Goal: Complete Application Form: Complete application form

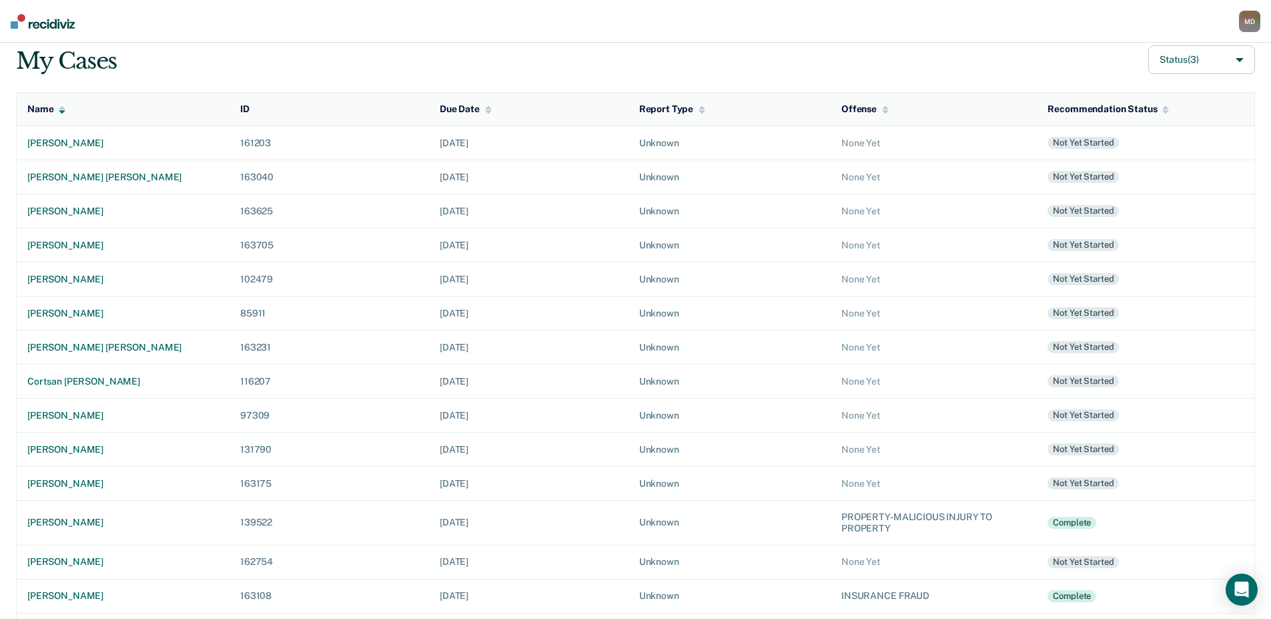
scroll to position [204, 0]
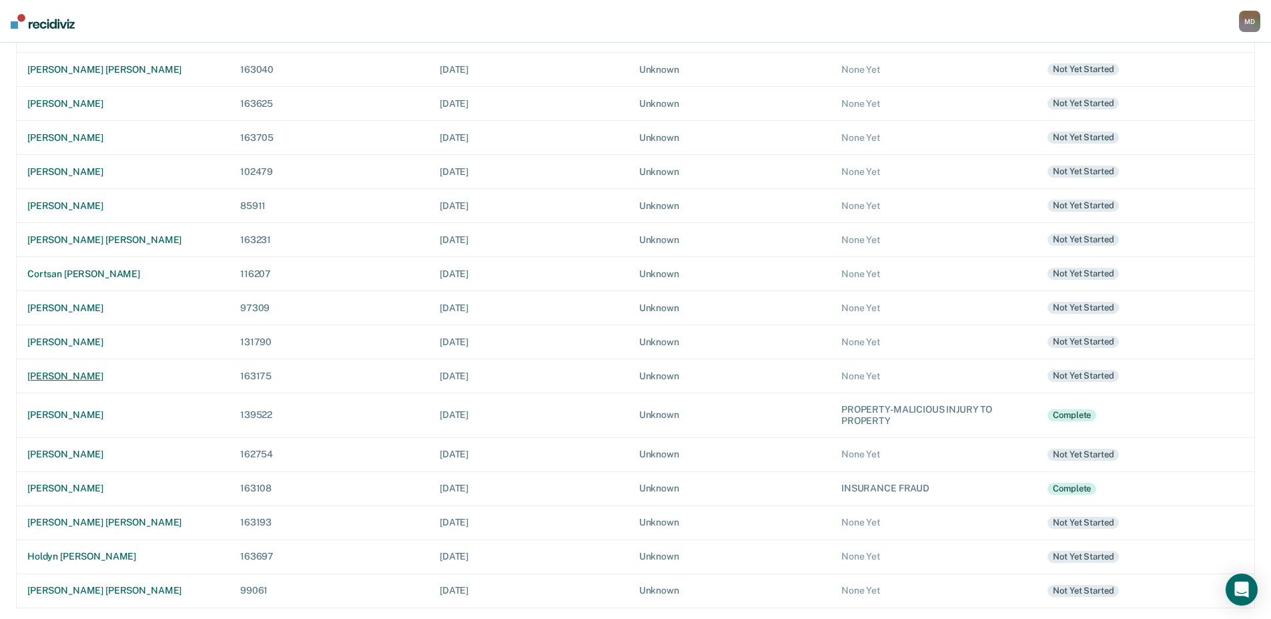
click at [100, 377] on div "[PERSON_NAME]" at bounding box center [123, 375] width 192 height 11
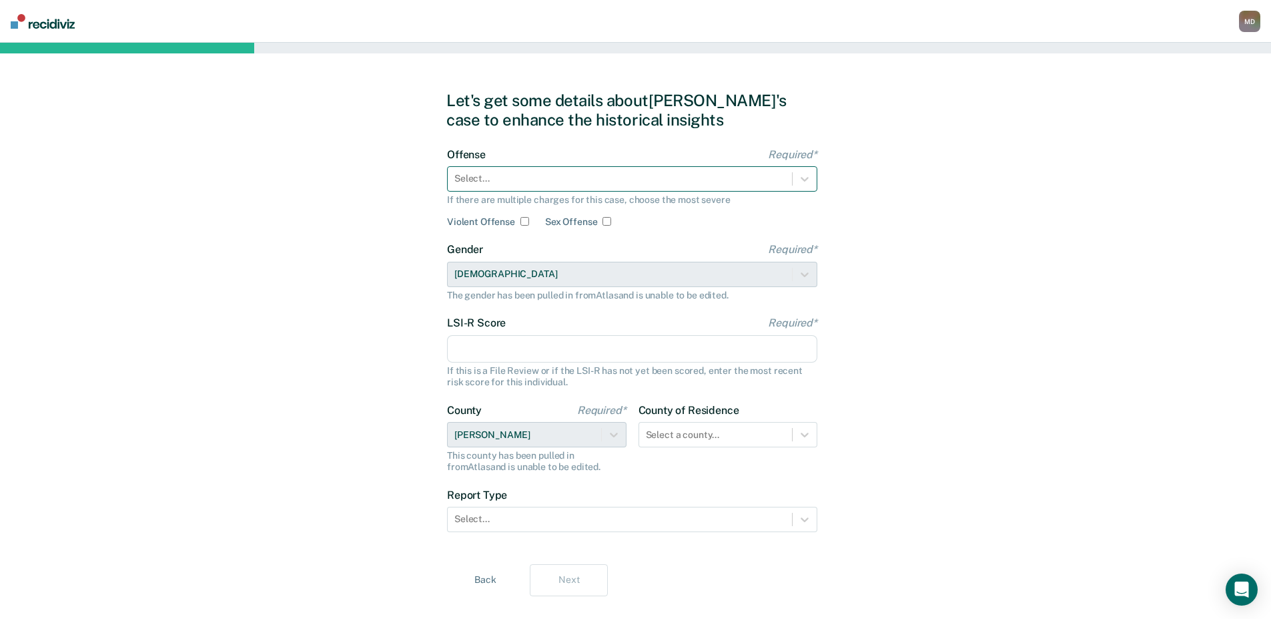
click at [498, 174] on div at bounding box center [619, 179] width 331 height 14
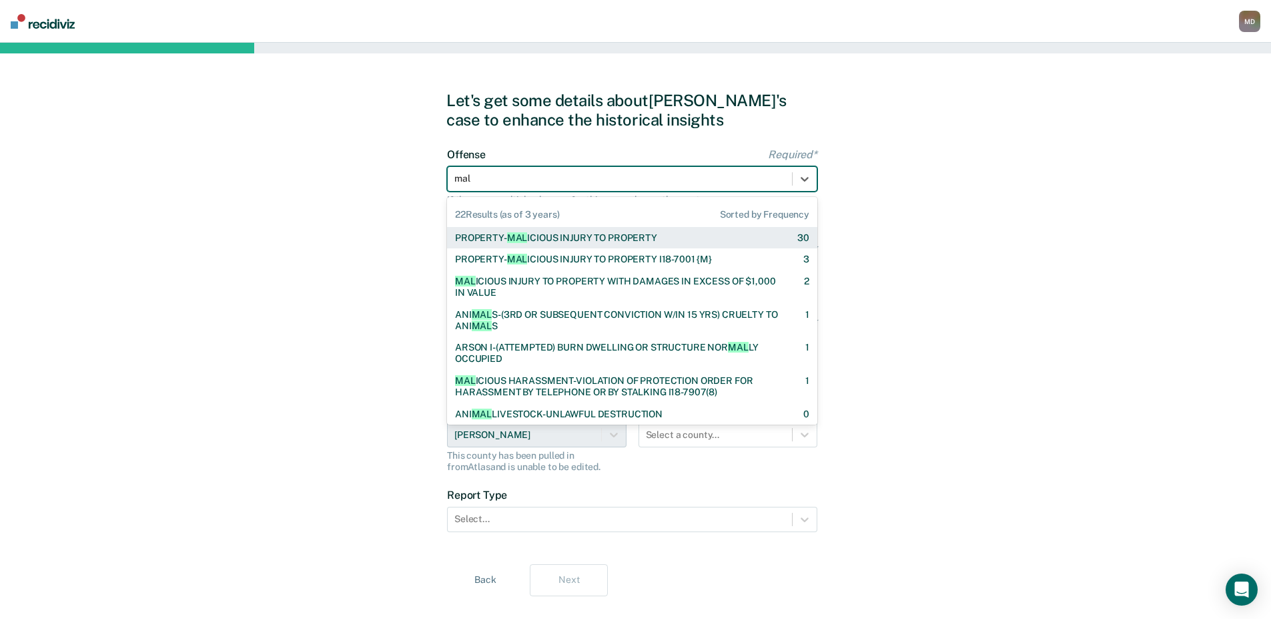
type input "mali"
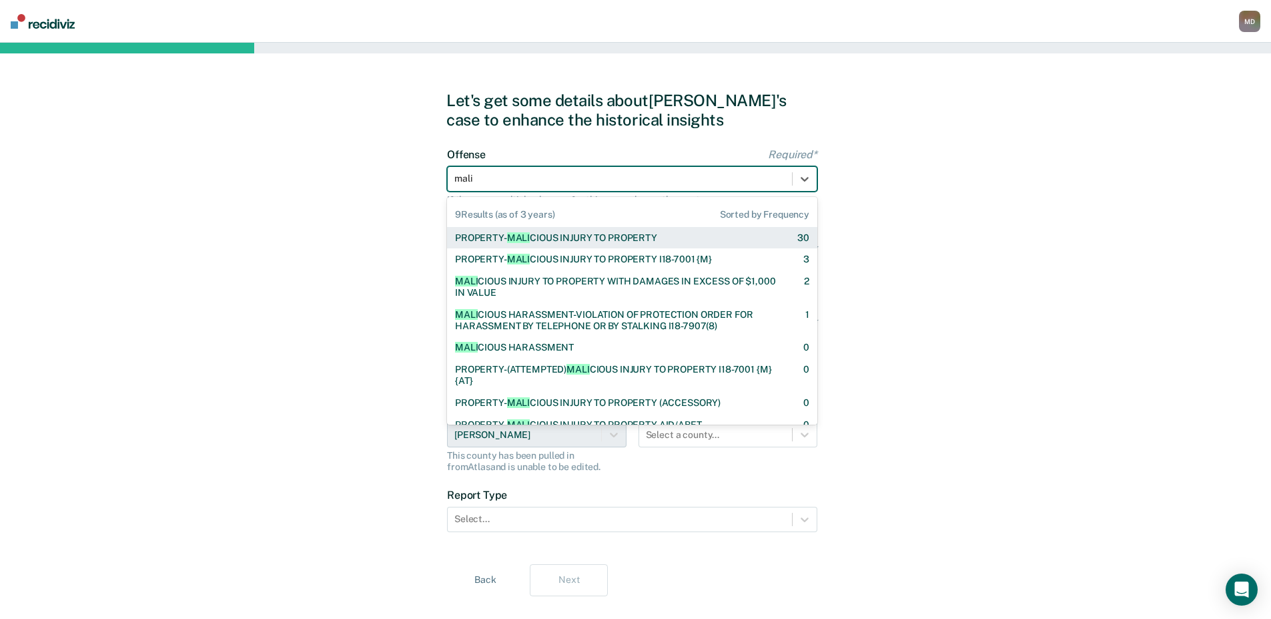
click at [553, 238] on div "PROPERTY- MALI CIOUS INJURY TO PROPERTY" at bounding box center [556, 237] width 202 height 11
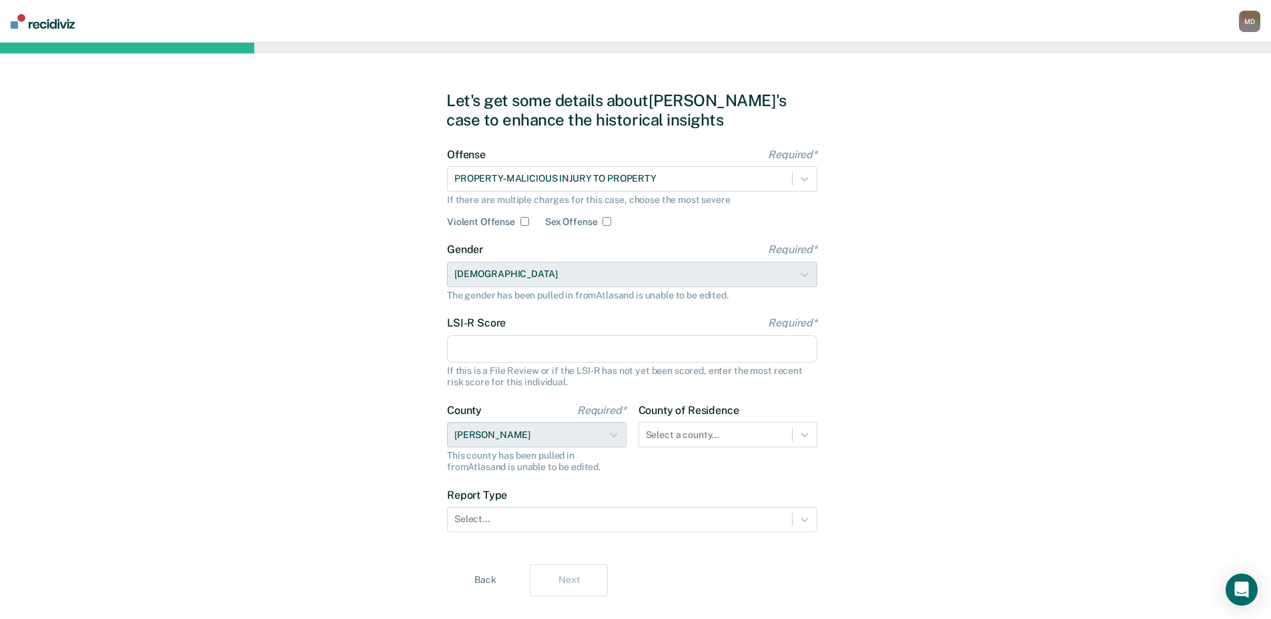
click at [535, 345] on input "LSI-R Score Required*" at bounding box center [632, 349] width 370 height 28
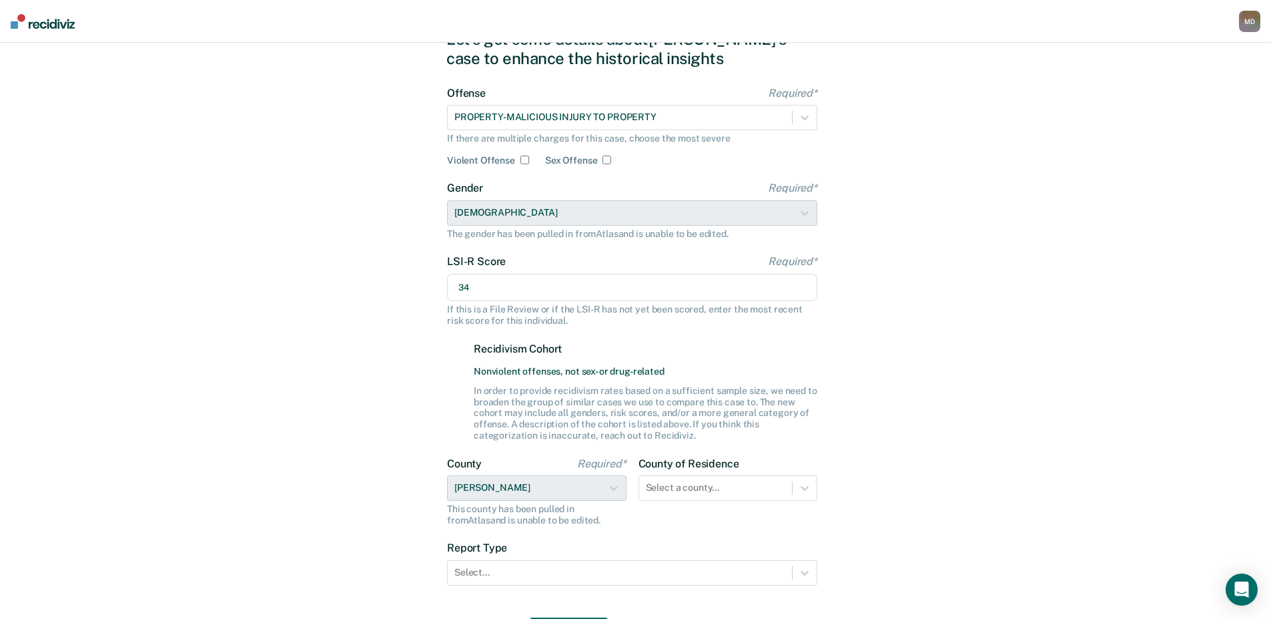
scroll to position [140, 0]
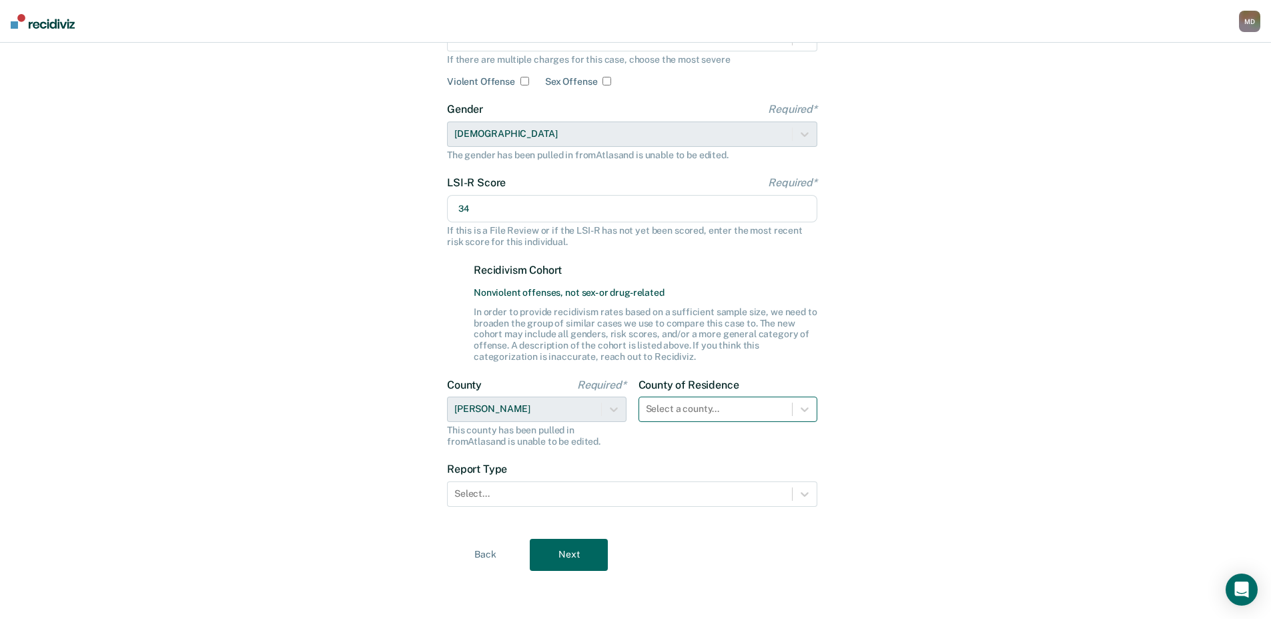
type input "34"
click at [693, 410] on div "Select a county..." at bounding box center [729, 408] width 180 height 25
type input "koo"
click at [701, 455] on form "Offense Required* PROPERTY-MALICIOUS INJURY TO PROPERTY If there are multiple c…" at bounding box center [632, 265] width 370 height 515
click at [683, 402] on div at bounding box center [716, 409] width 140 height 14
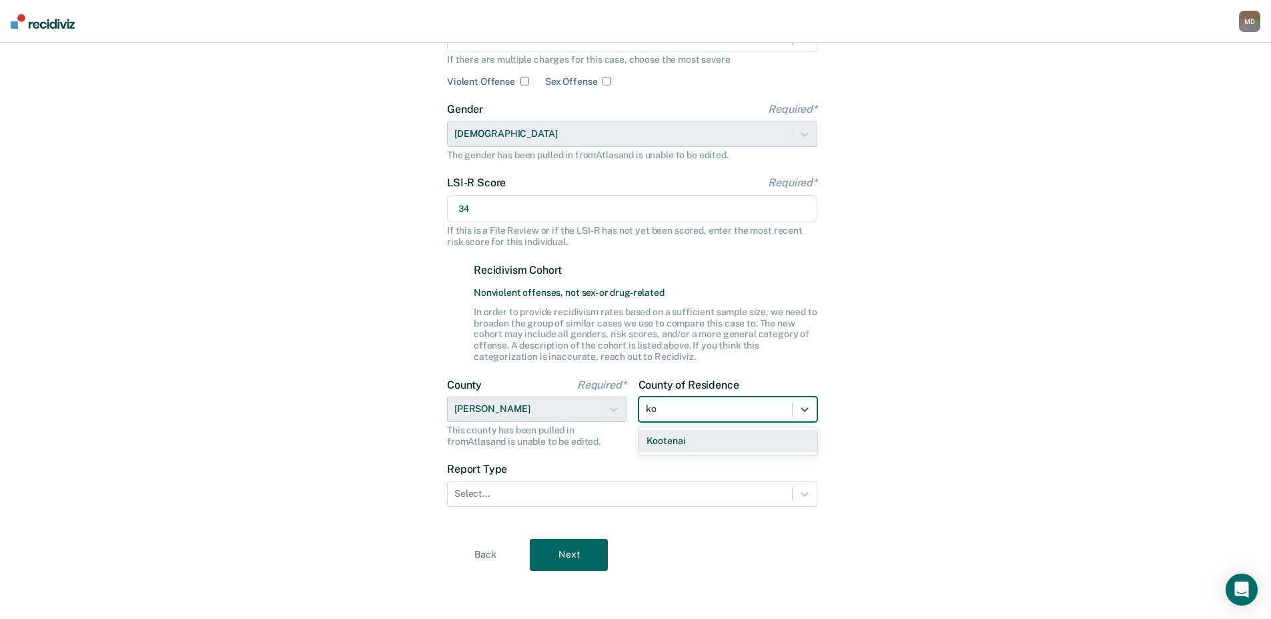
type input "koo"
click at [685, 441] on div "Kootenai" at bounding box center [729, 441] width 180 height 22
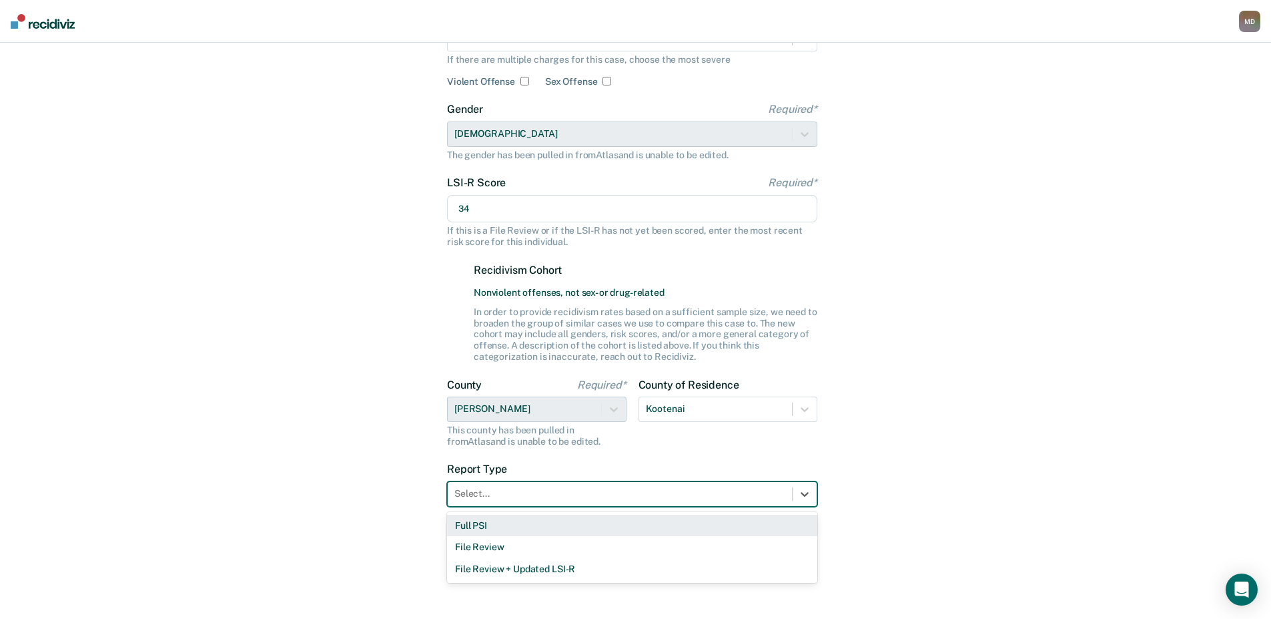
click at [495, 491] on div at bounding box center [619, 494] width 331 height 14
click at [481, 527] on div "Full PSI" at bounding box center [632, 526] width 370 height 22
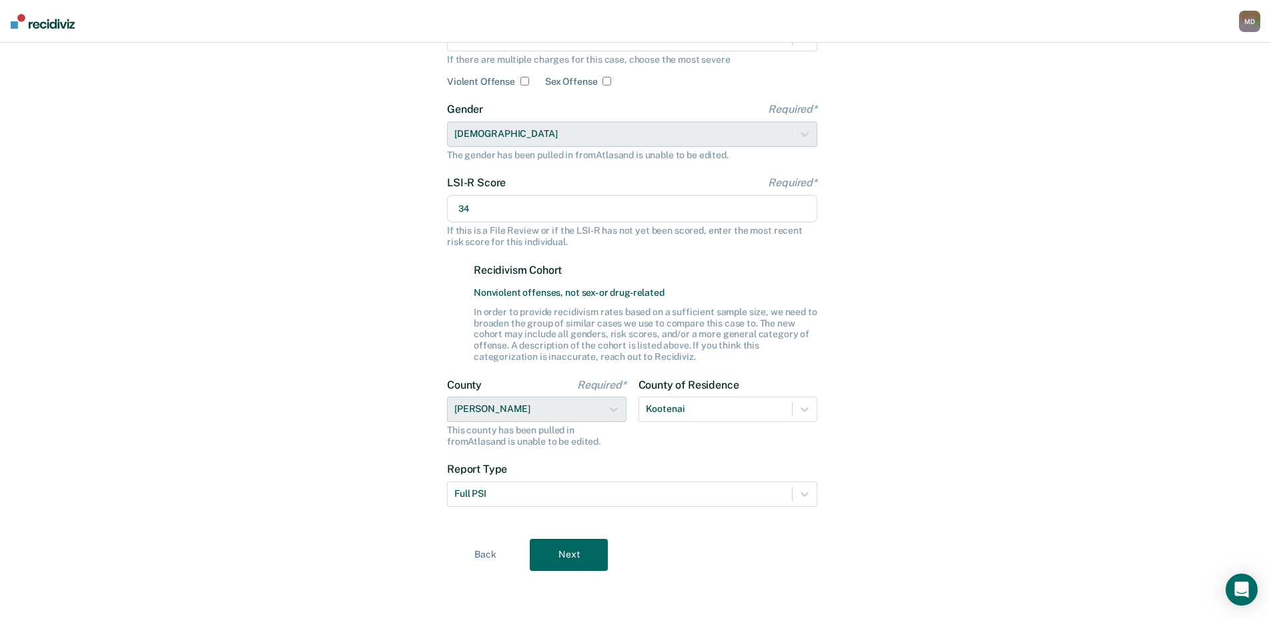
click at [578, 557] on button "Next" at bounding box center [569, 555] width 78 height 32
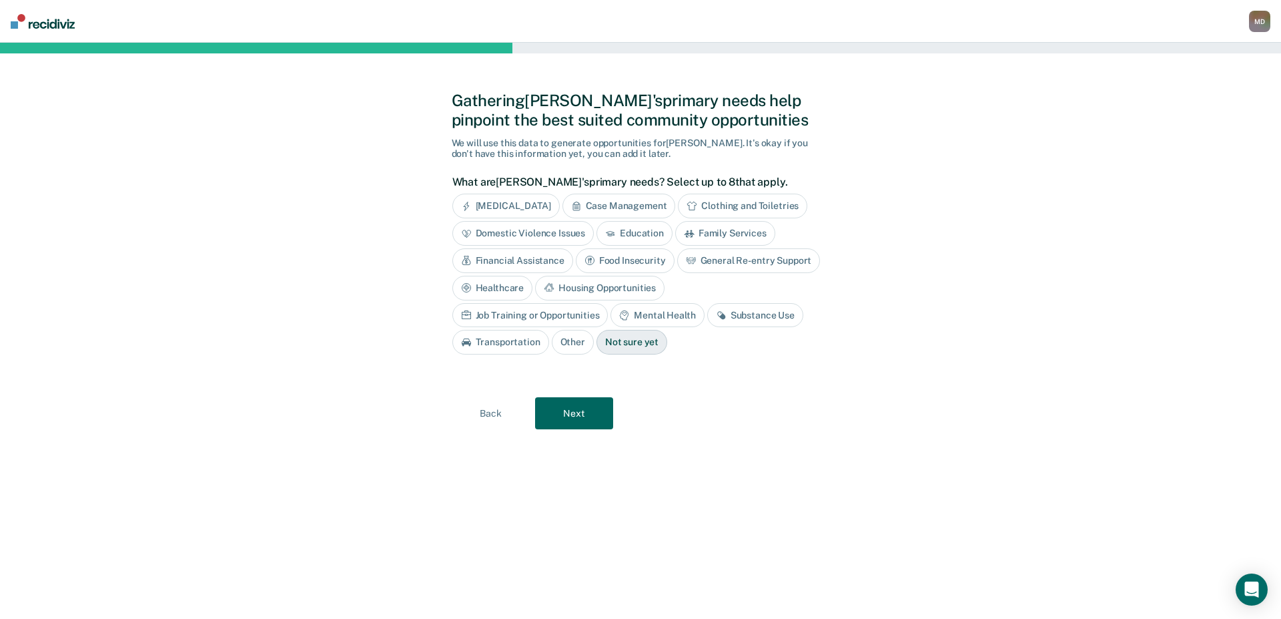
click at [515, 196] on div "[MEDICAL_DATA]" at bounding box center [505, 206] width 107 height 25
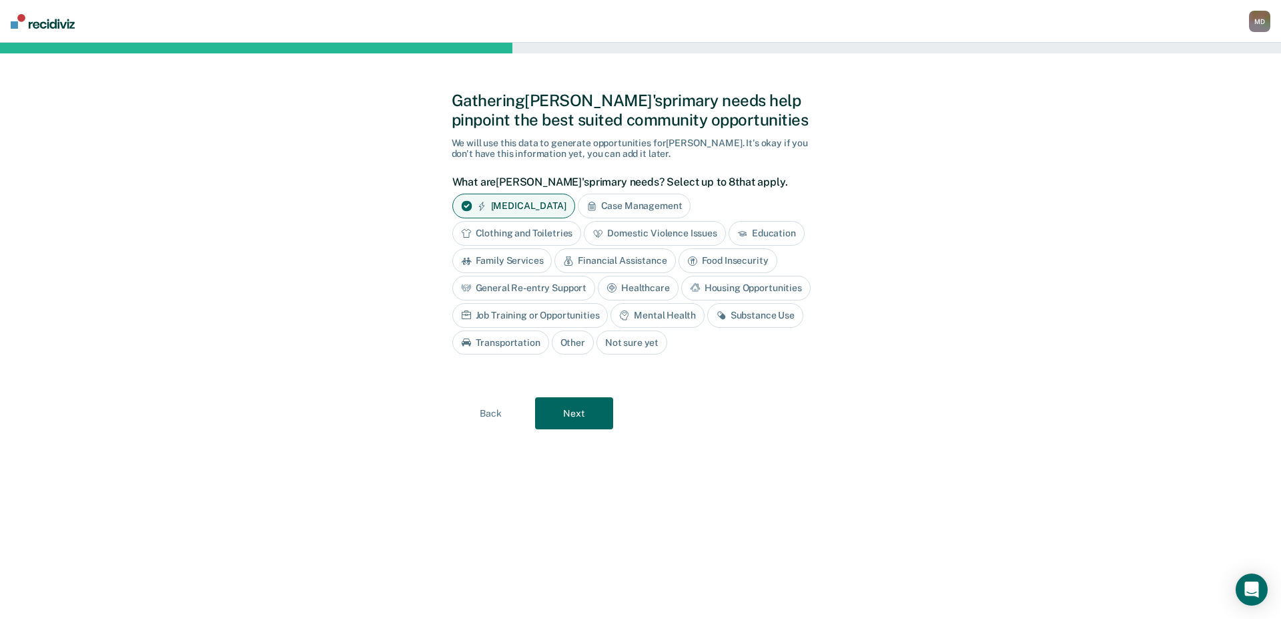
click at [637, 203] on div "Case Management" at bounding box center [634, 206] width 113 height 25
click at [648, 230] on div "Domestic Violence Issues" at bounding box center [655, 233] width 142 height 25
click at [787, 234] on div "Education" at bounding box center [782, 233] width 76 height 25
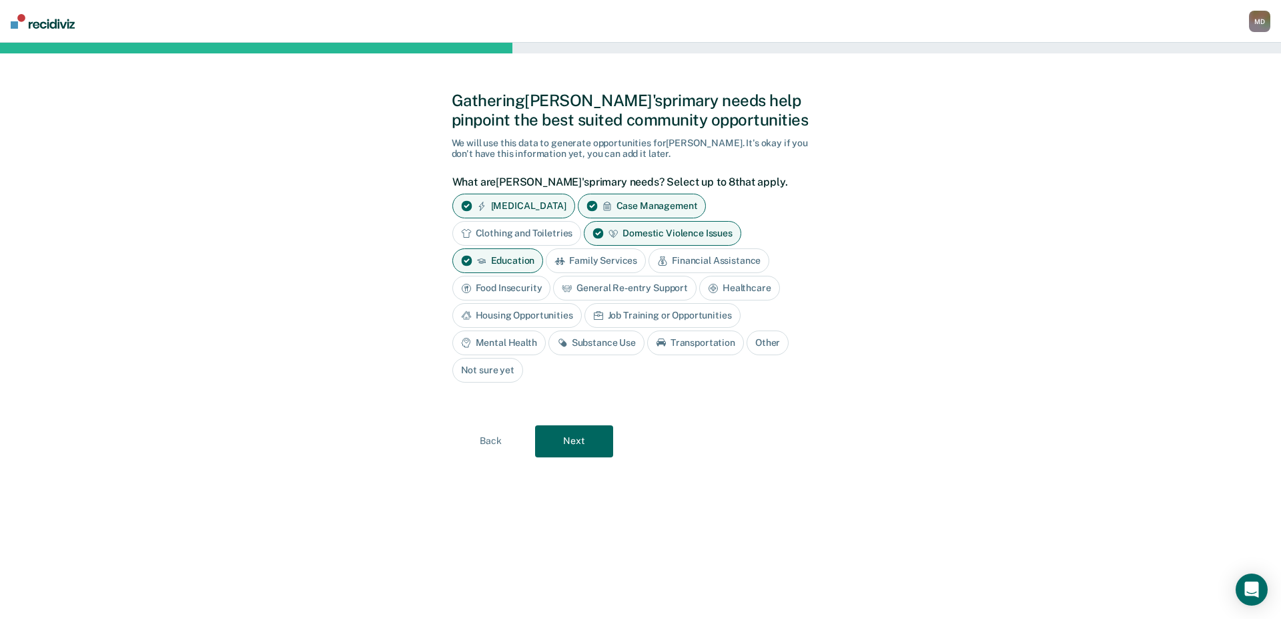
click at [621, 260] on div "Family Services" at bounding box center [596, 260] width 100 height 25
click at [703, 257] on div "Financial Assistance" at bounding box center [724, 260] width 121 height 25
click at [529, 292] on div "Food Insecurity" at bounding box center [501, 288] width 99 height 25
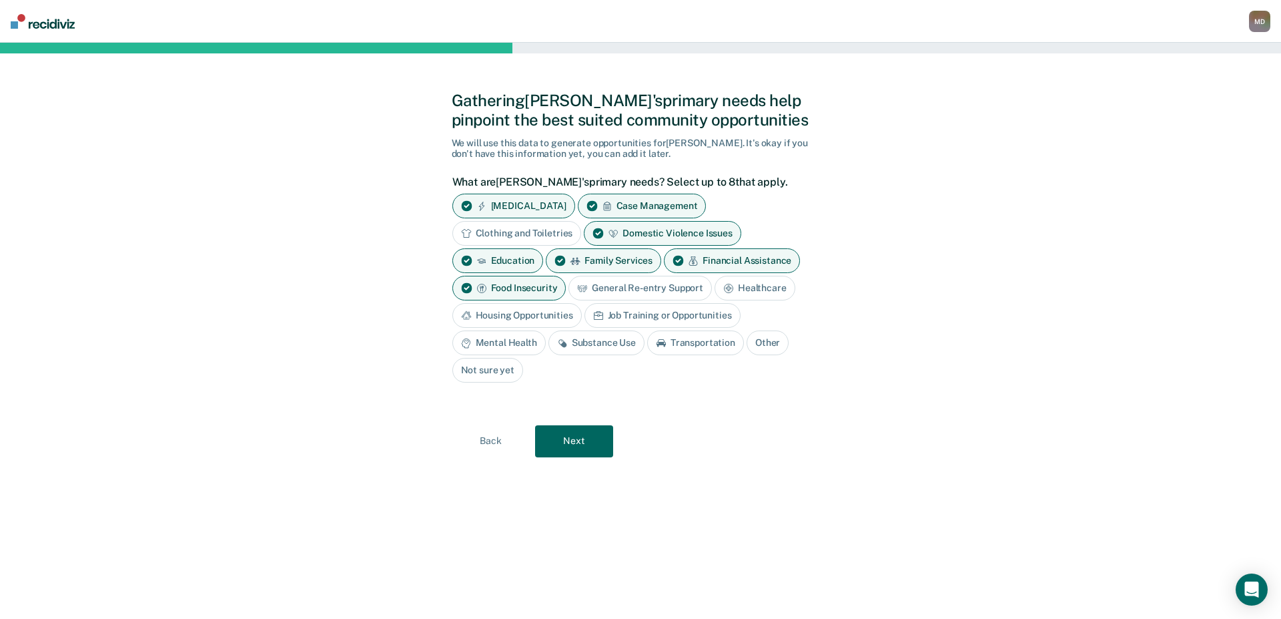
click at [601, 288] on div "General Re-entry Support" at bounding box center [640, 288] width 143 height 25
click at [549, 319] on div "Housing Opportunities" at bounding box center [516, 315] width 129 height 25
click at [549, 311] on div "Housing Opportunities" at bounding box center [516, 315] width 129 height 25
click at [589, 344] on div "Substance Use" at bounding box center [597, 342] width 96 height 25
click at [667, 210] on div "Case Management" at bounding box center [642, 206] width 129 height 25
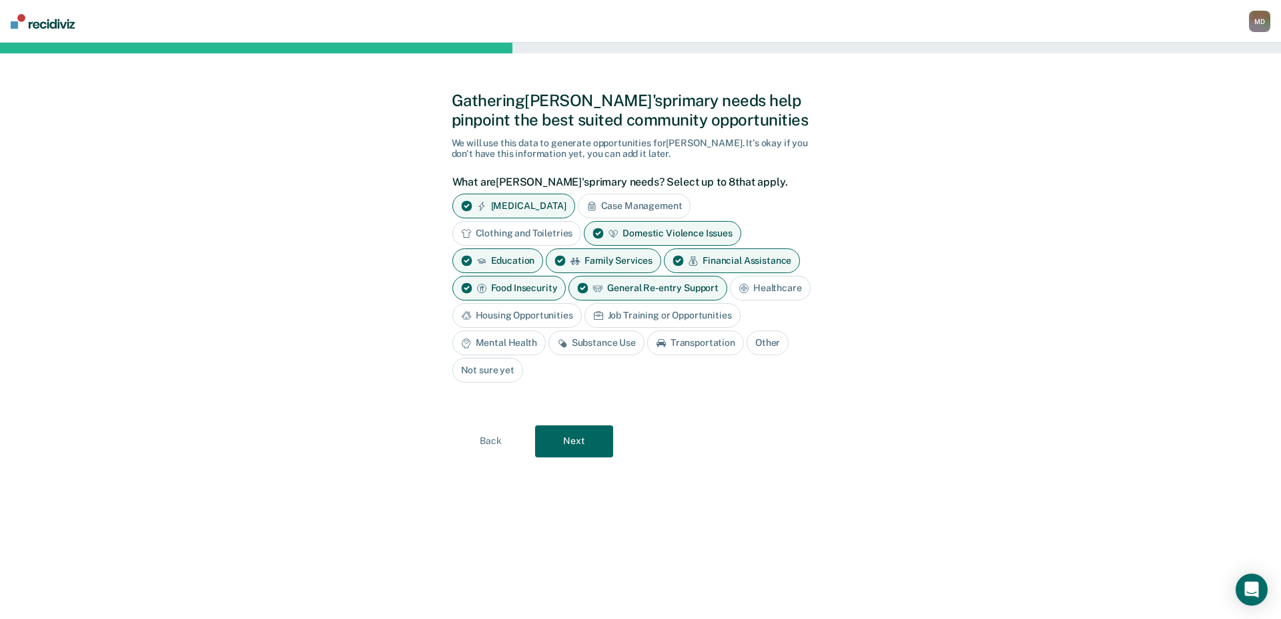
click at [609, 339] on div "Substance Use" at bounding box center [597, 342] width 96 height 25
click at [524, 279] on div "Food Insecurity" at bounding box center [509, 288] width 114 height 25
click at [510, 336] on div "Mental Health" at bounding box center [498, 342] width 93 height 25
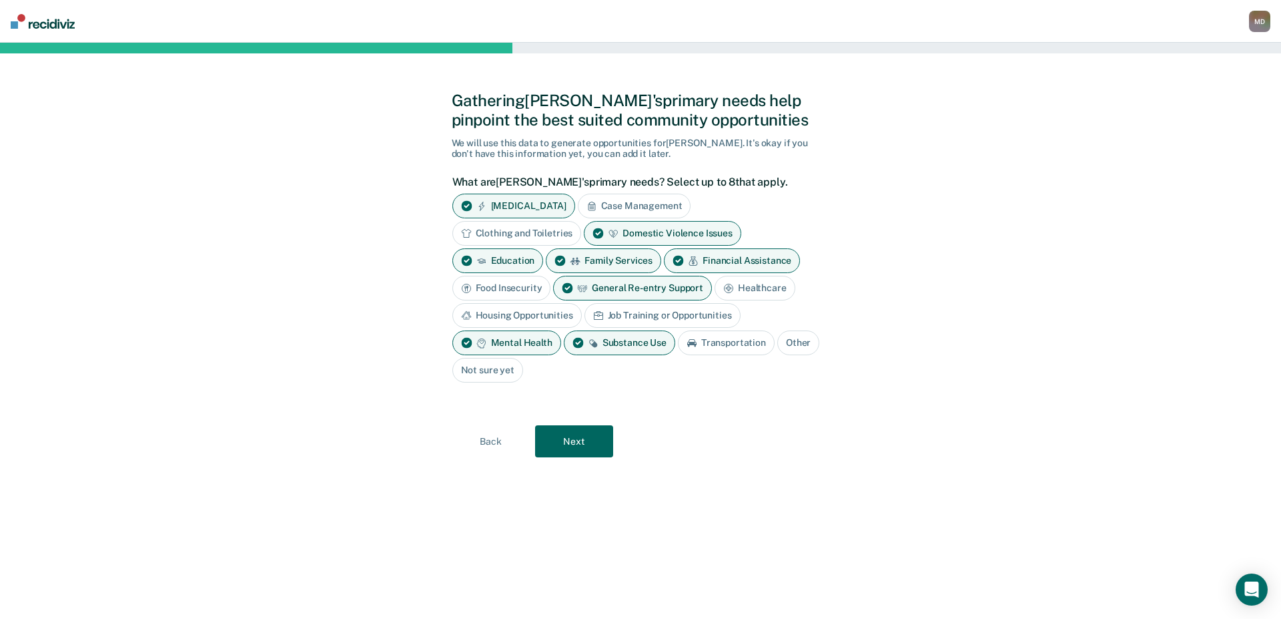
click at [573, 441] on button "Next" at bounding box center [574, 441] width 78 height 32
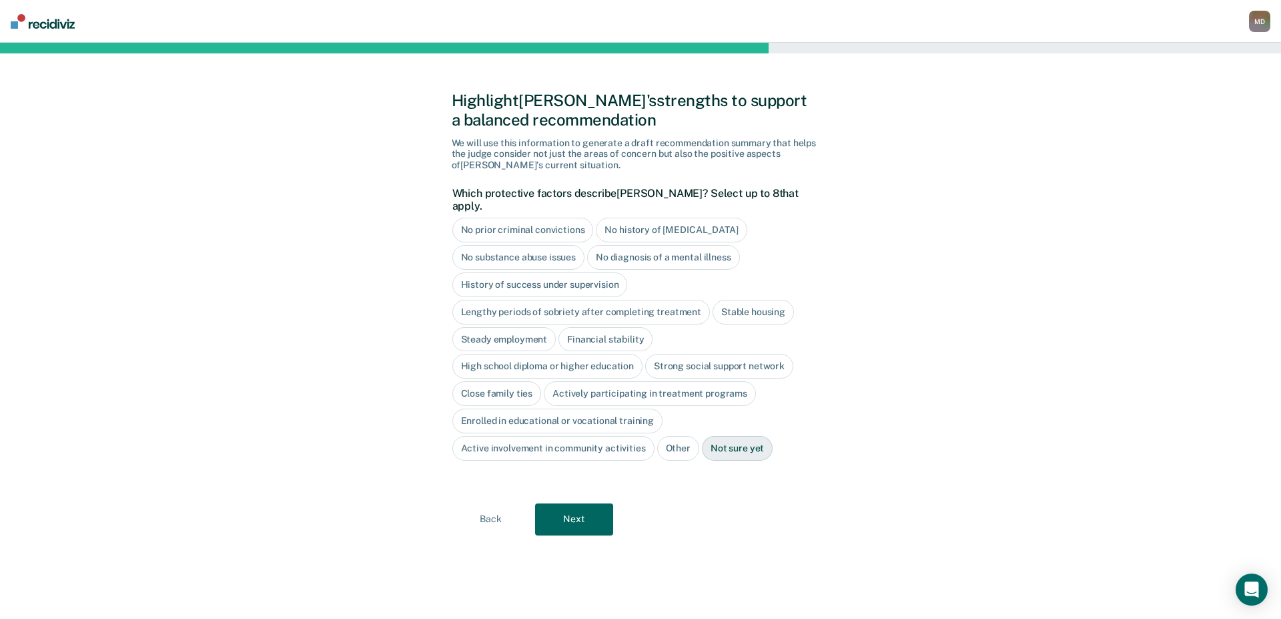
click at [499, 382] on div "Close family ties" at bounding box center [496, 393] width 89 height 25
click at [635, 381] on div "Actively participating in treatment programs" at bounding box center [665, 393] width 212 height 25
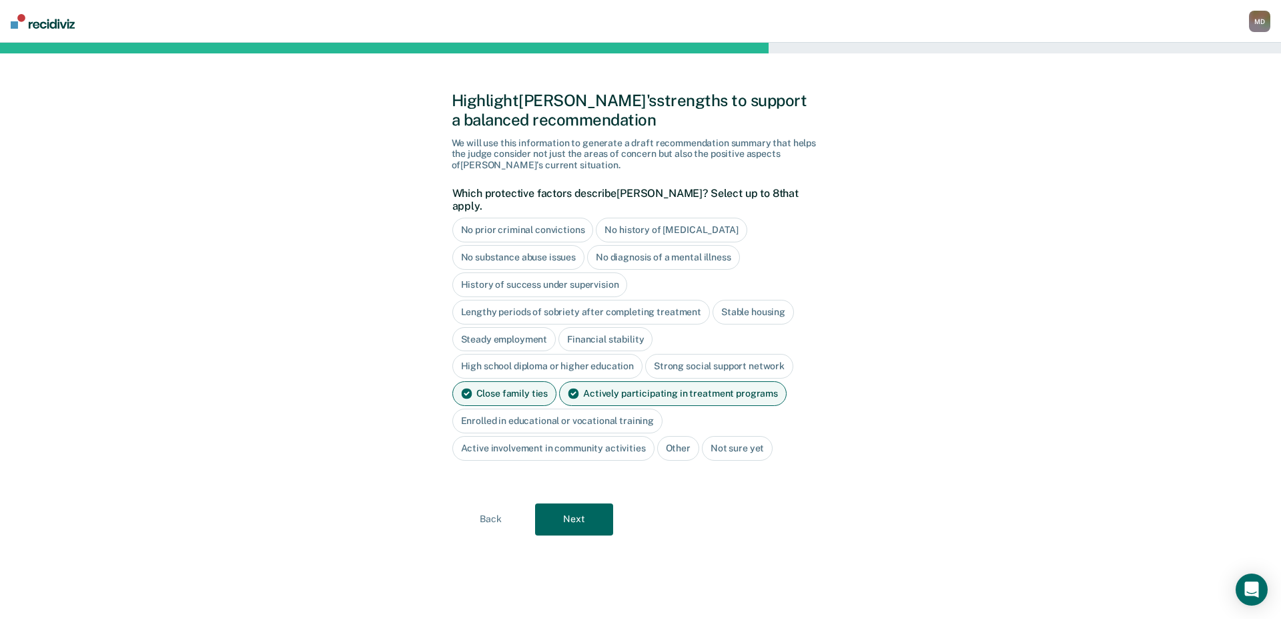
click at [575, 505] on button "Next" at bounding box center [574, 519] width 78 height 32
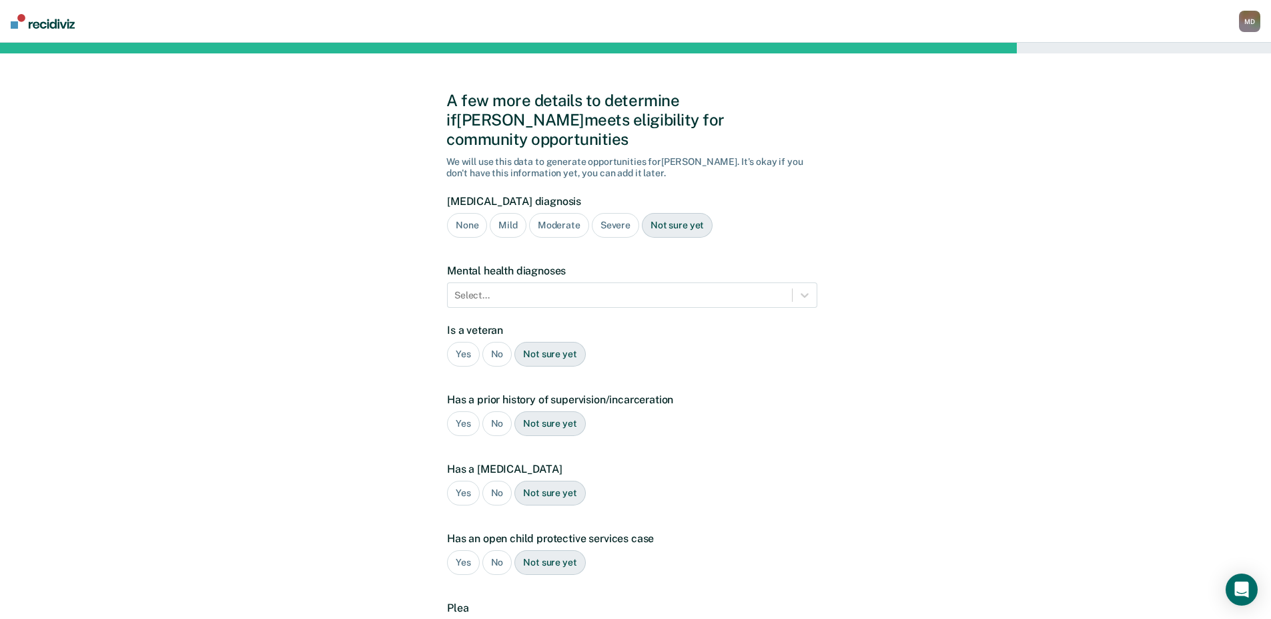
click at [612, 213] on div "Severe" at bounding box center [615, 225] width 47 height 25
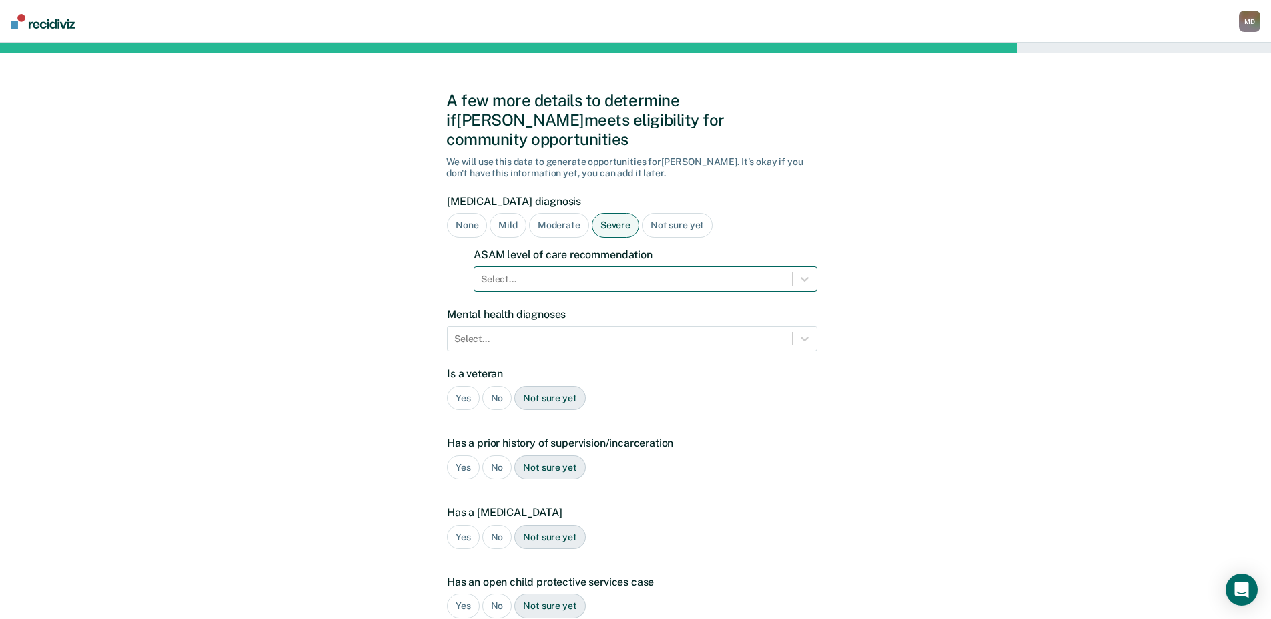
click at [515, 272] on div at bounding box center [633, 279] width 304 height 14
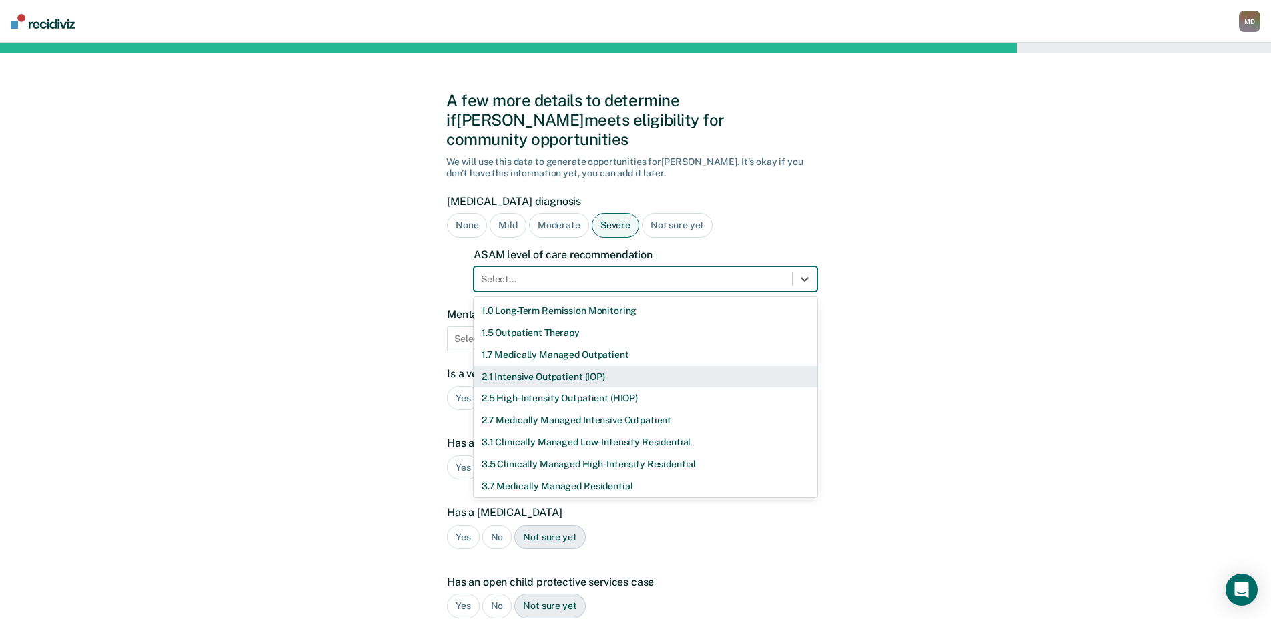
click at [541, 366] on div "2.1 Intensive Outpatient (IOP)" at bounding box center [646, 377] width 344 height 22
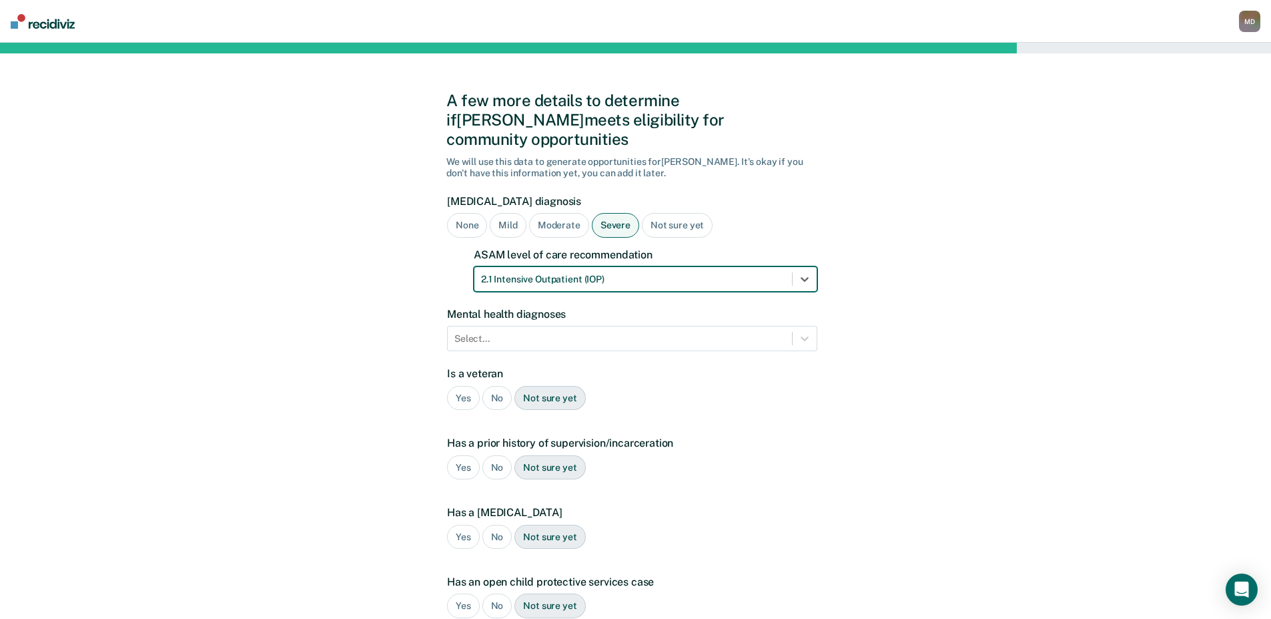
click at [575, 272] on div at bounding box center [633, 279] width 304 height 14
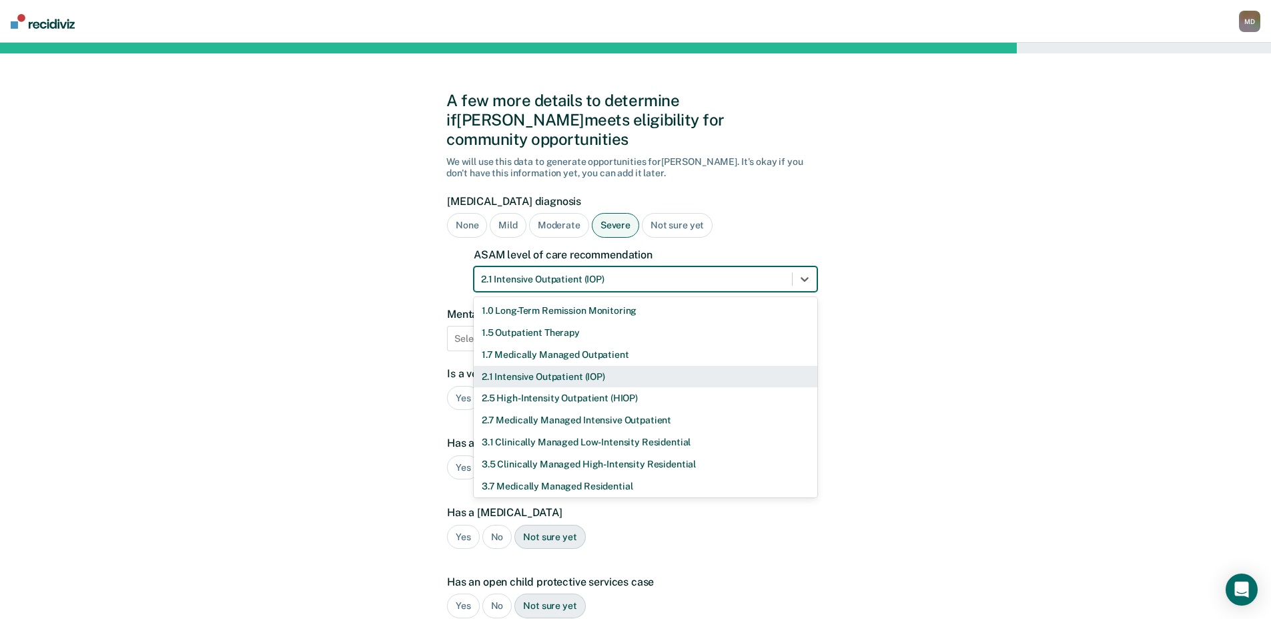
click at [552, 366] on div "2.1 Intensive Outpatient (IOP)" at bounding box center [646, 377] width 344 height 22
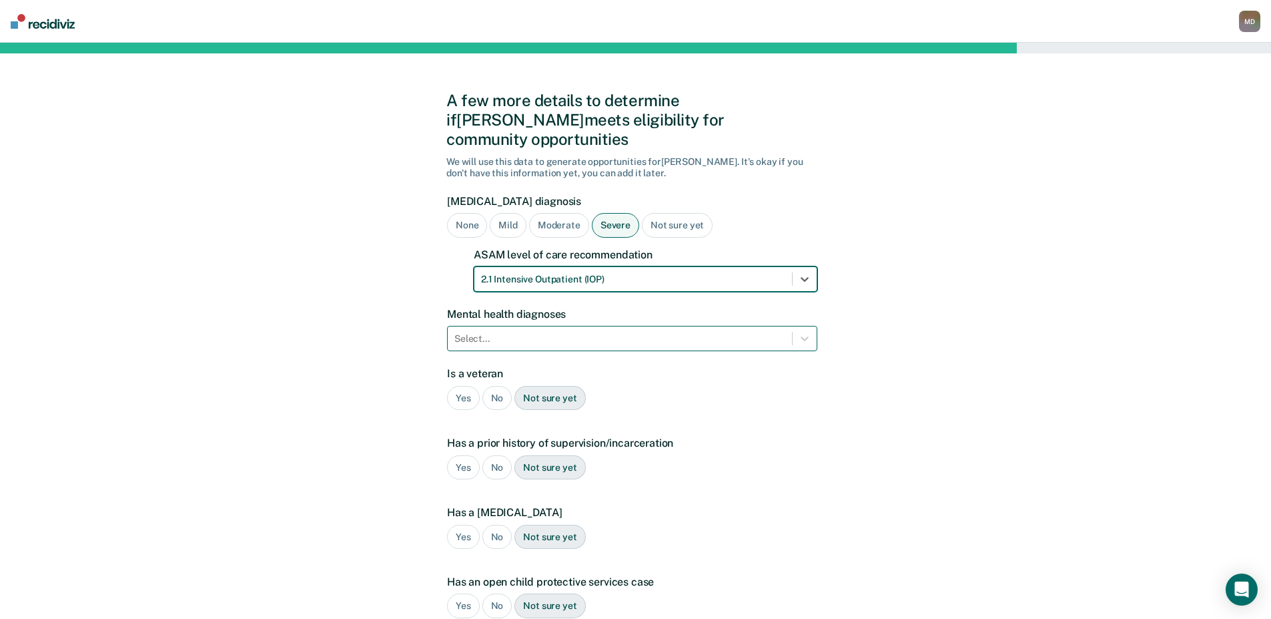
click at [537, 332] on div at bounding box center [619, 339] width 331 height 14
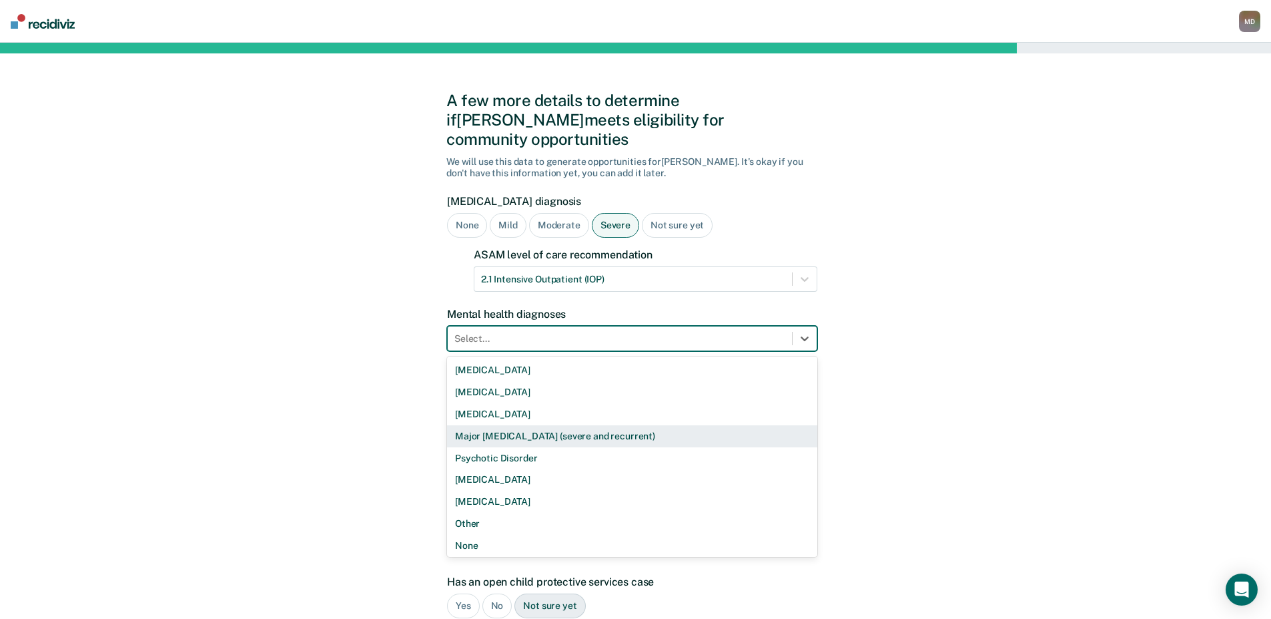
click at [521, 425] on div "Major [MEDICAL_DATA] (severe and recurrent)" at bounding box center [632, 436] width 370 height 22
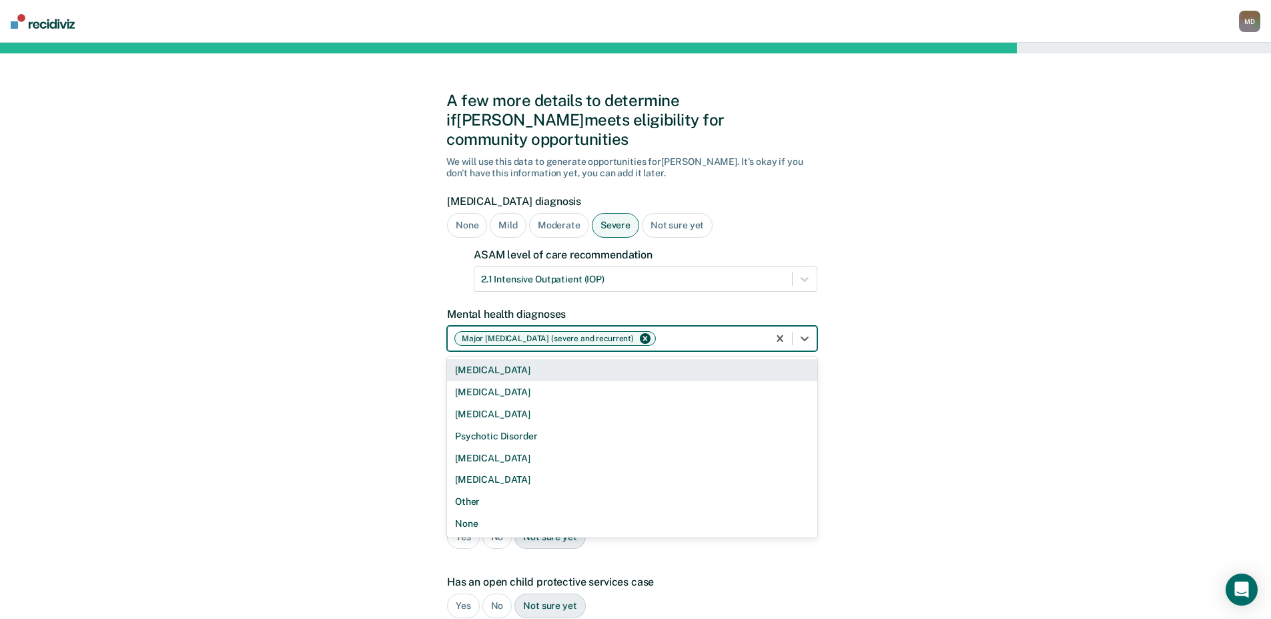
click at [666, 332] on div at bounding box center [710, 339] width 103 height 14
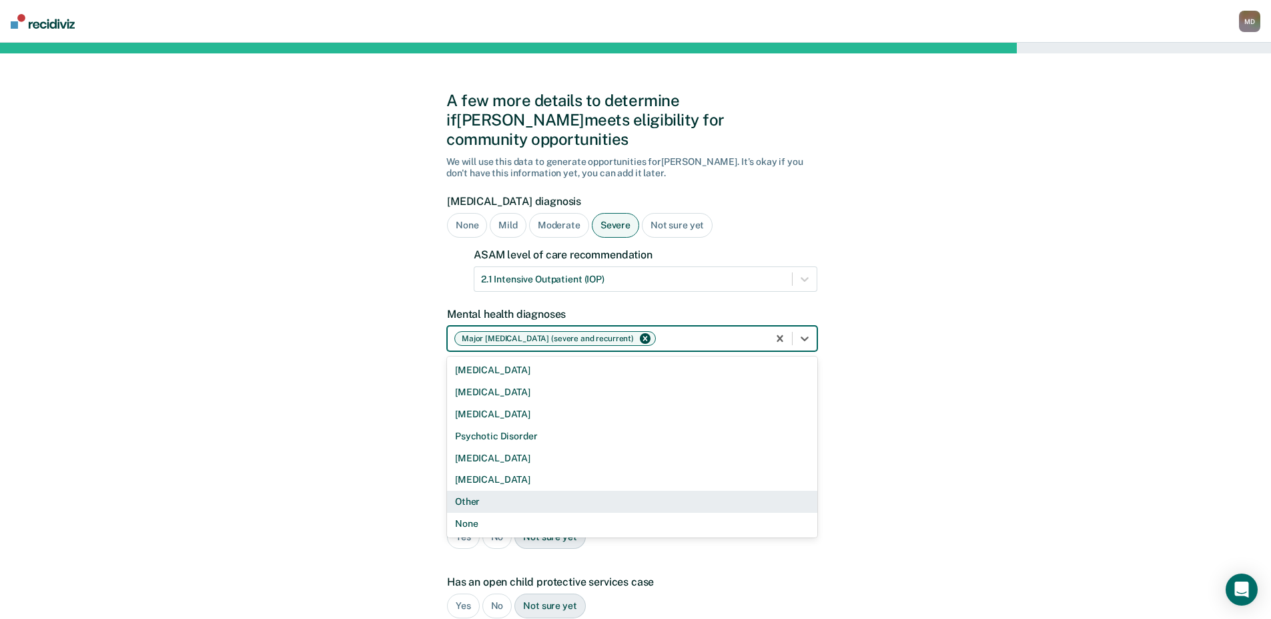
click at [468, 491] on div "Other" at bounding box center [632, 502] width 370 height 22
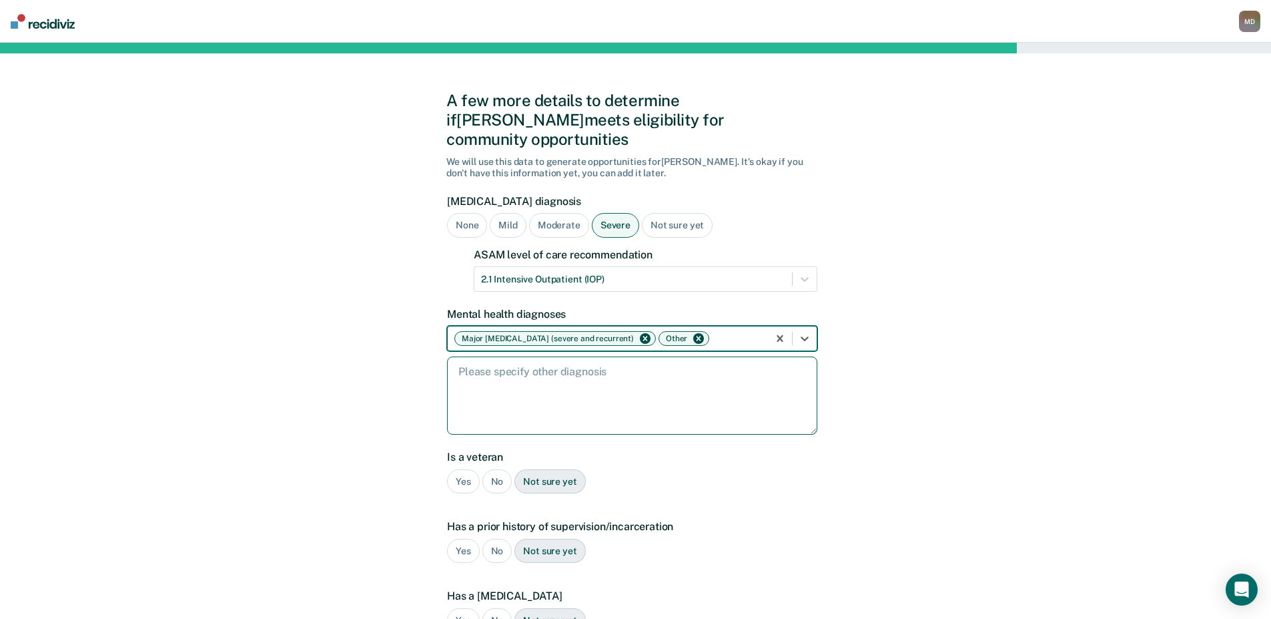
click at [670, 396] on textarea at bounding box center [632, 395] width 370 height 78
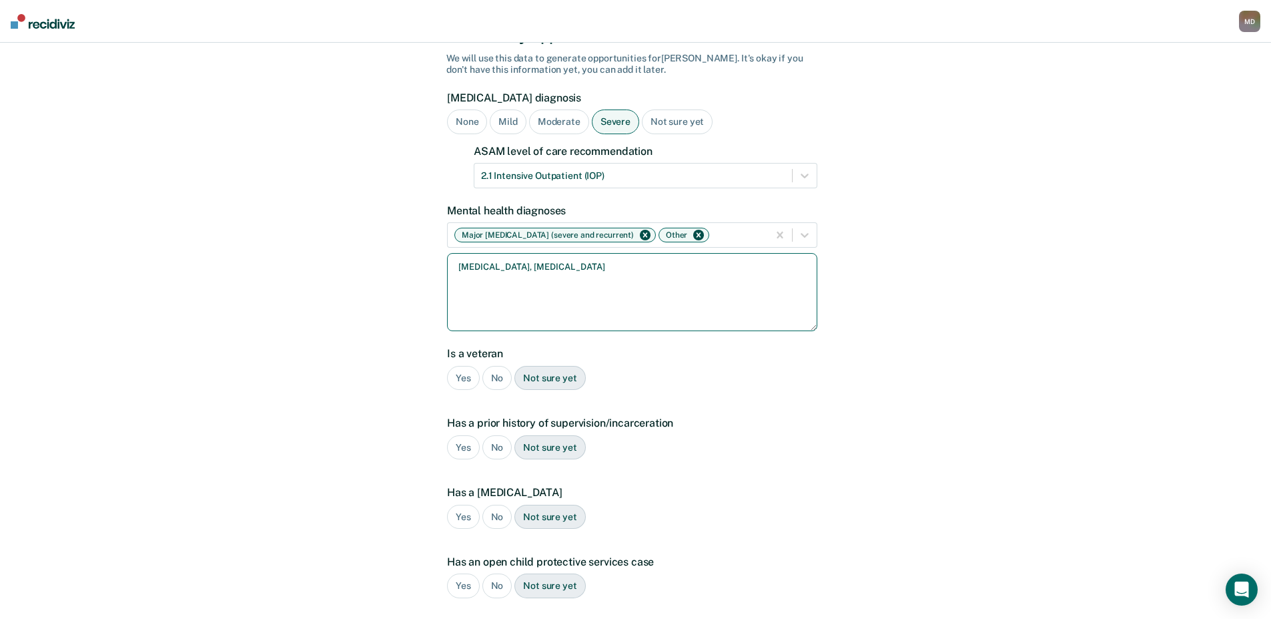
scroll to position [133, 0]
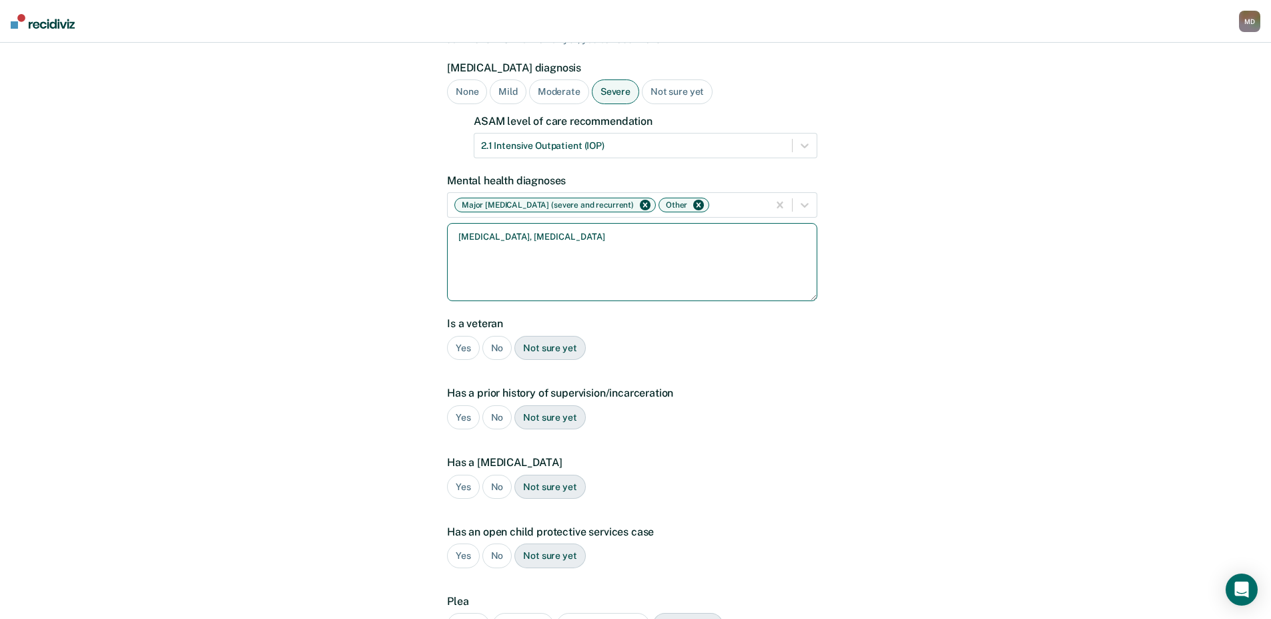
type textarea "[MEDICAL_DATA], [MEDICAL_DATA]"
click at [501, 336] on div "No" at bounding box center [498, 348] width 30 height 25
click at [465, 405] on div "Yes" at bounding box center [463, 417] width 33 height 25
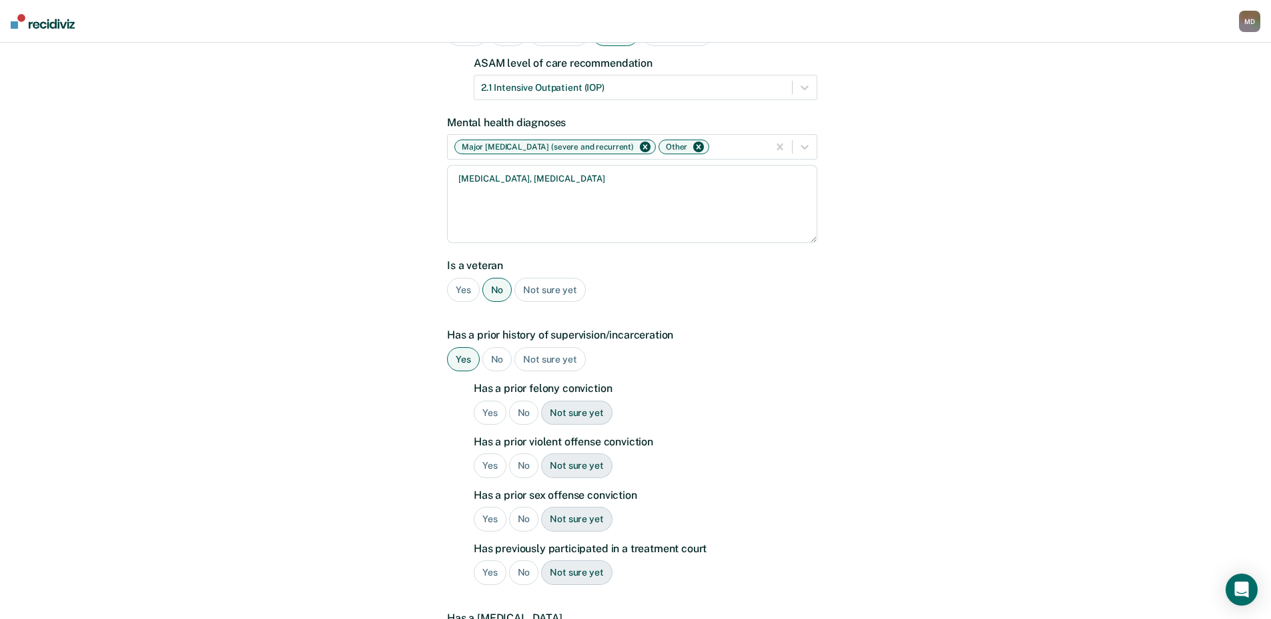
scroll to position [267, 0]
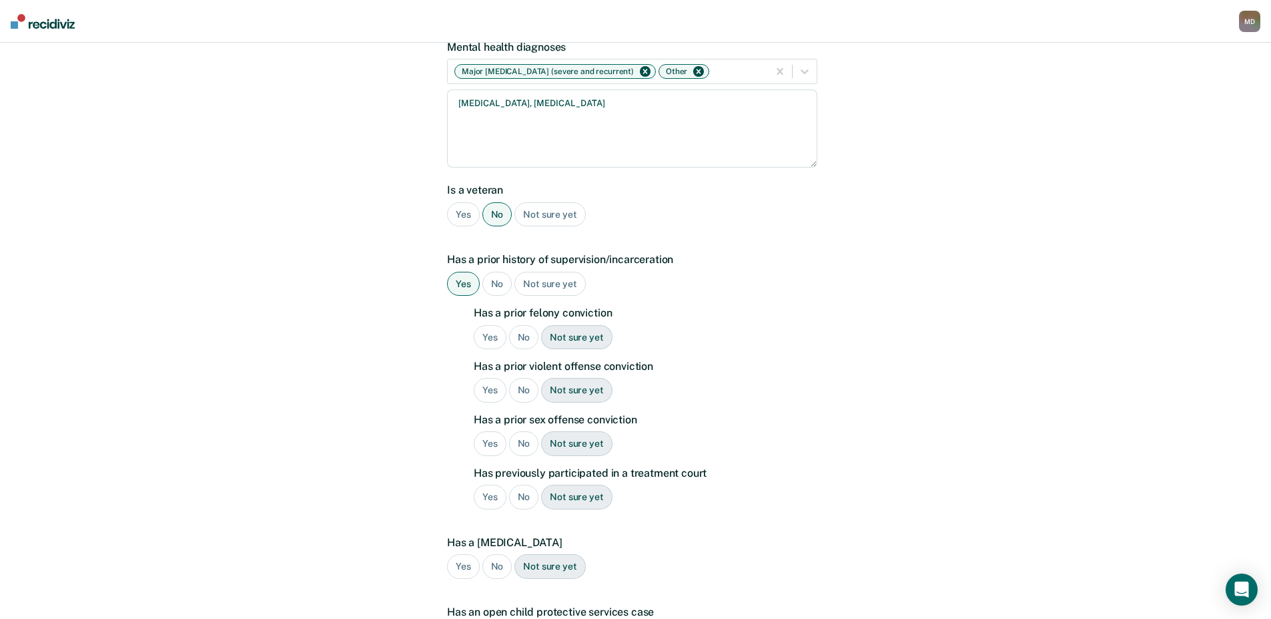
click at [526, 325] on div "No" at bounding box center [524, 337] width 30 height 25
click at [495, 378] on div "Yes" at bounding box center [490, 390] width 33 height 25
click at [520, 431] on div "No" at bounding box center [524, 443] width 30 height 25
click at [519, 485] on div "No" at bounding box center [524, 497] width 30 height 25
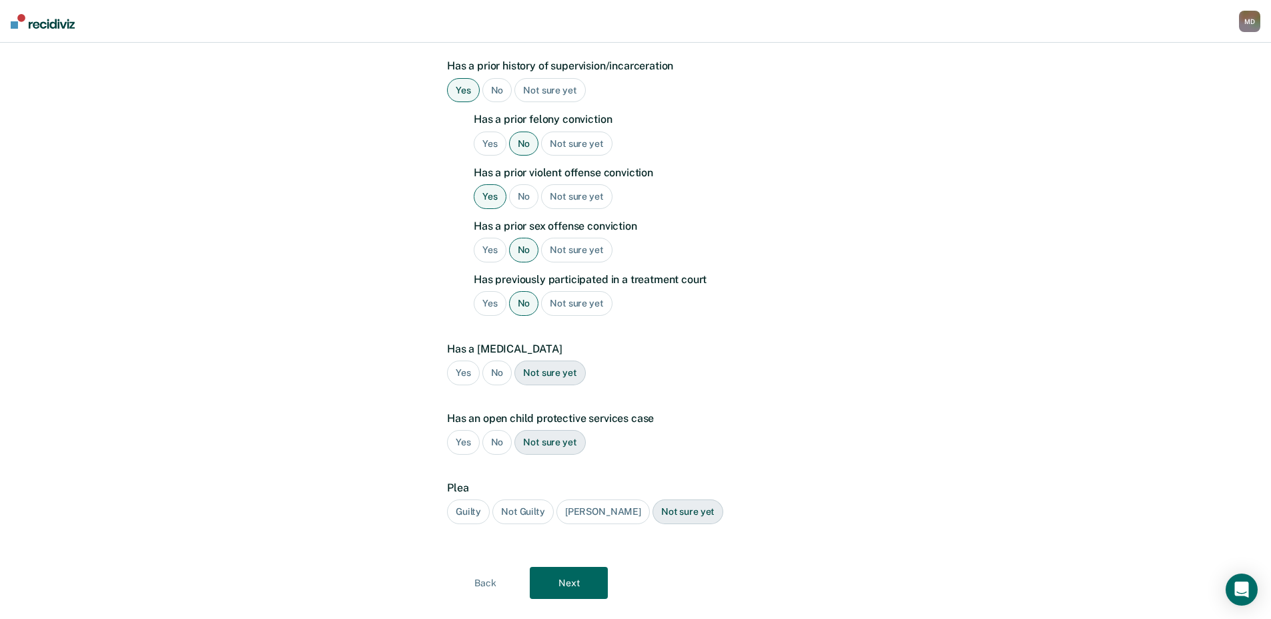
scroll to position [469, 0]
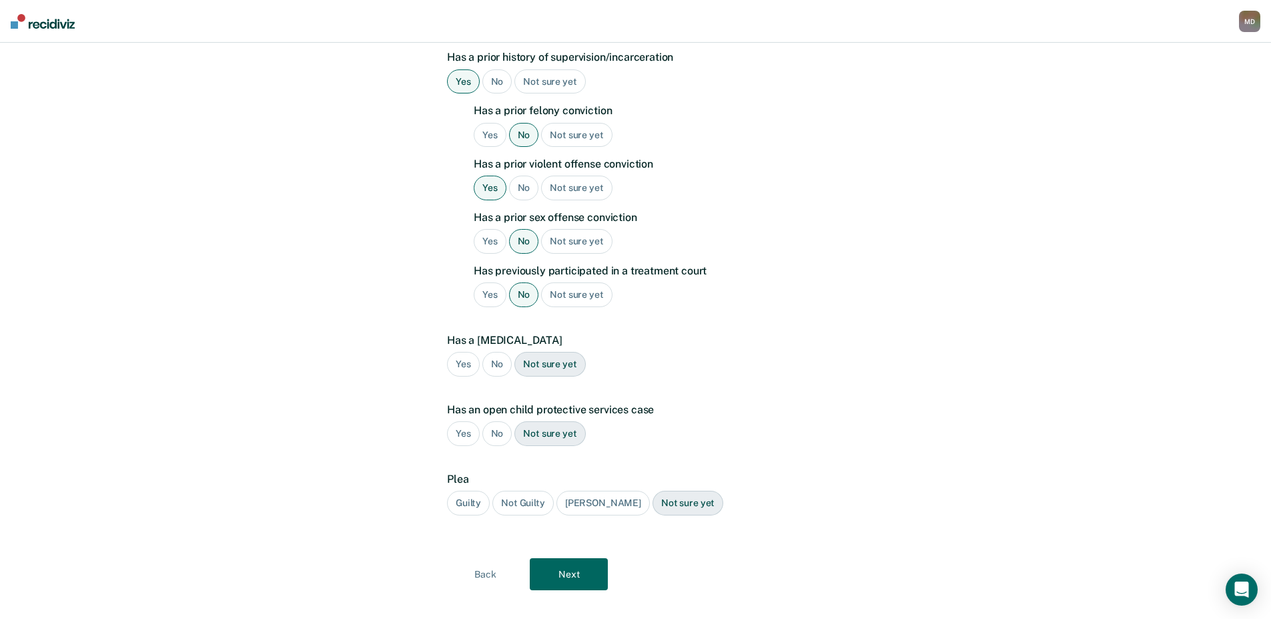
click at [501, 352] on div "No" at bounding box center [498, 364] width 30 height 25
click at [494, 421] on div "No" at bounding box center [498, 433] width 30 height 25
click at [472, 491] on div "Guilty" at bounding box center [468, 503] width 43 height 25
click at [575, 558] on button "Next" at bounding box center [569, 574] width 78 height 32
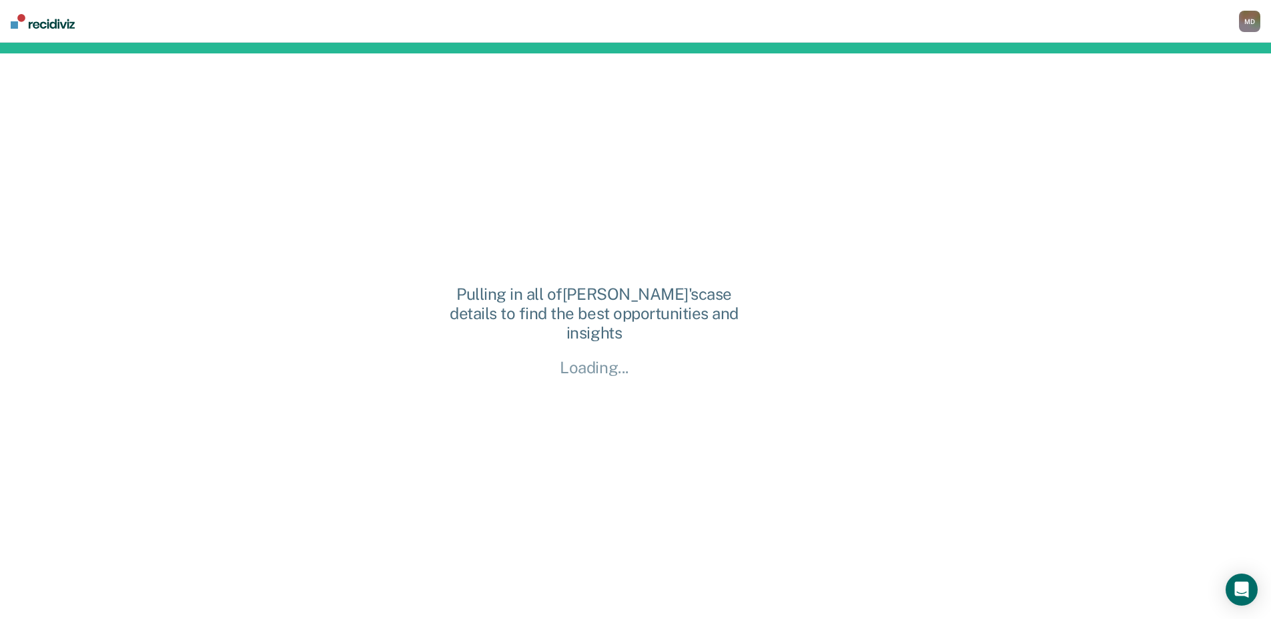
scroll to position [0, 0]
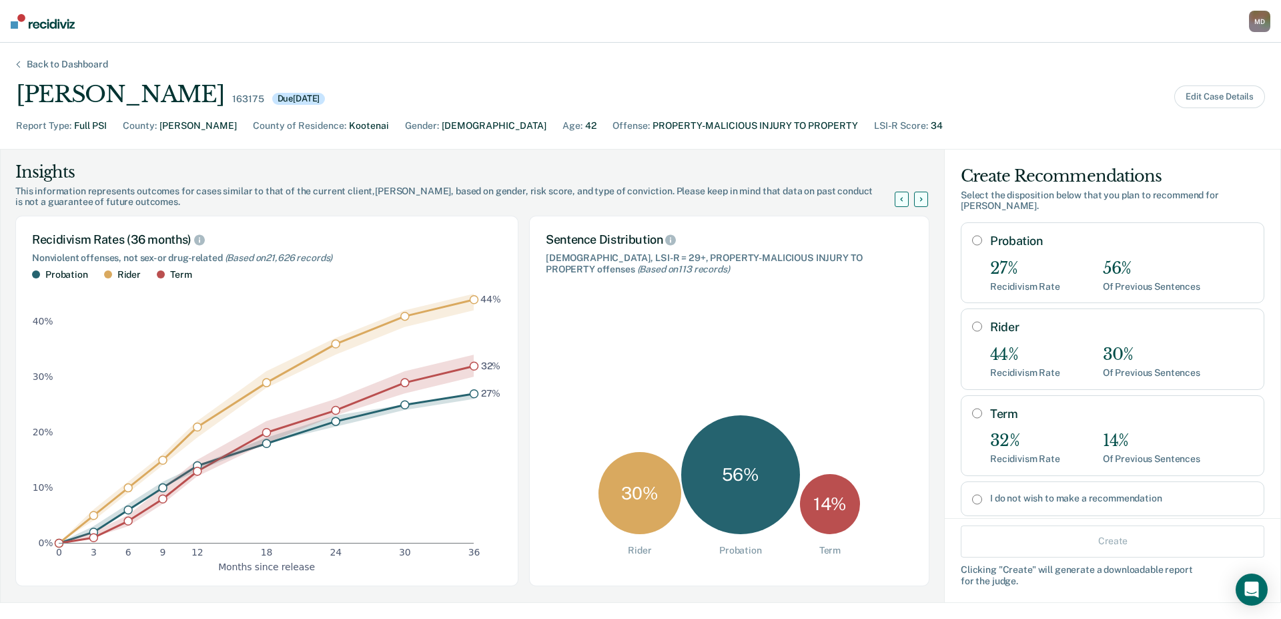
click at [972, 235] on input "Probation" at bounding box center [977, 240] width 10 height 11
radio input "true"
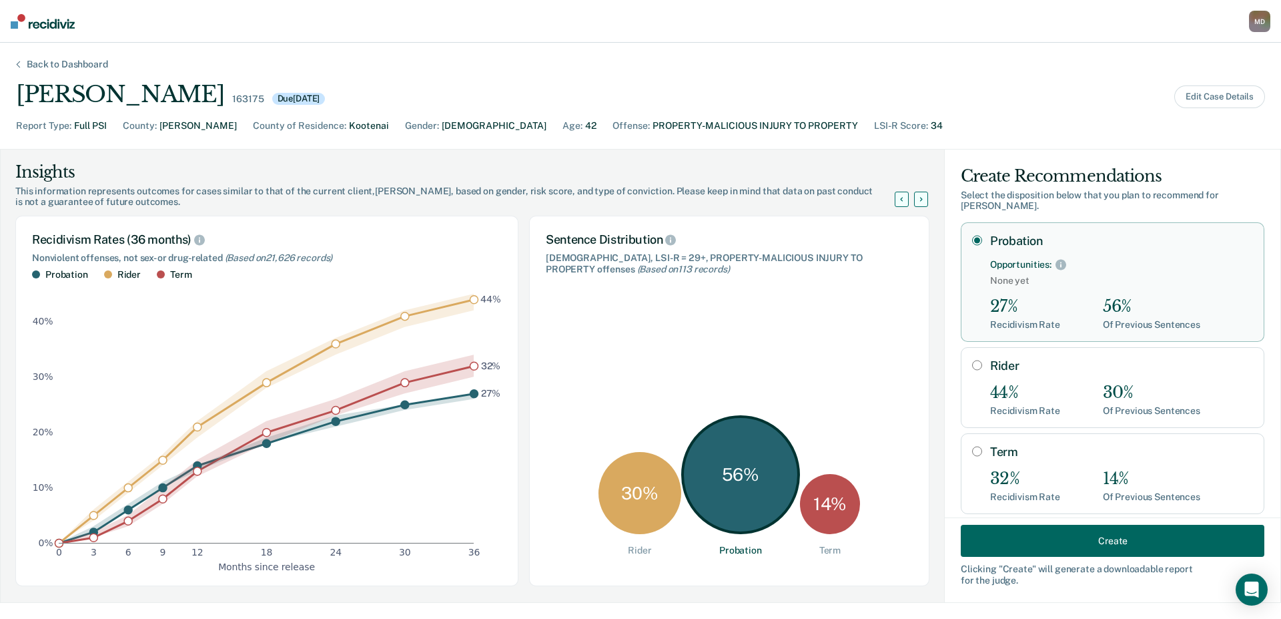
click at [1056, 537] on button "Create" at bounding box center [1113, 541] width 304 height 32
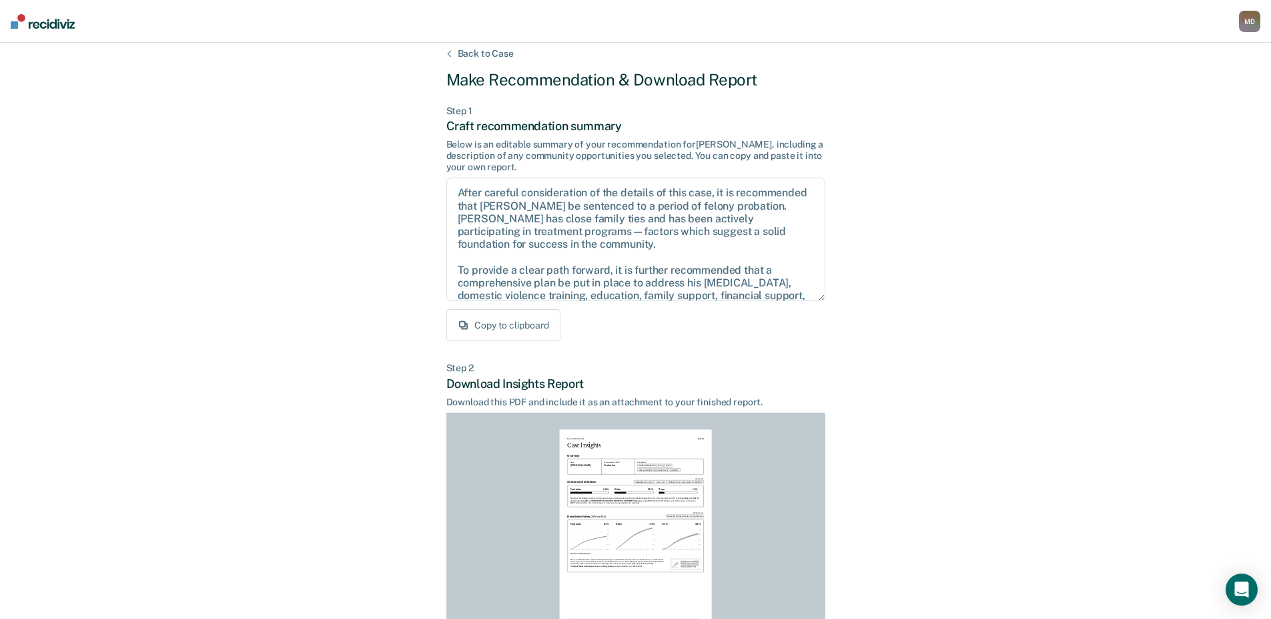
scroll to position [142, 0]
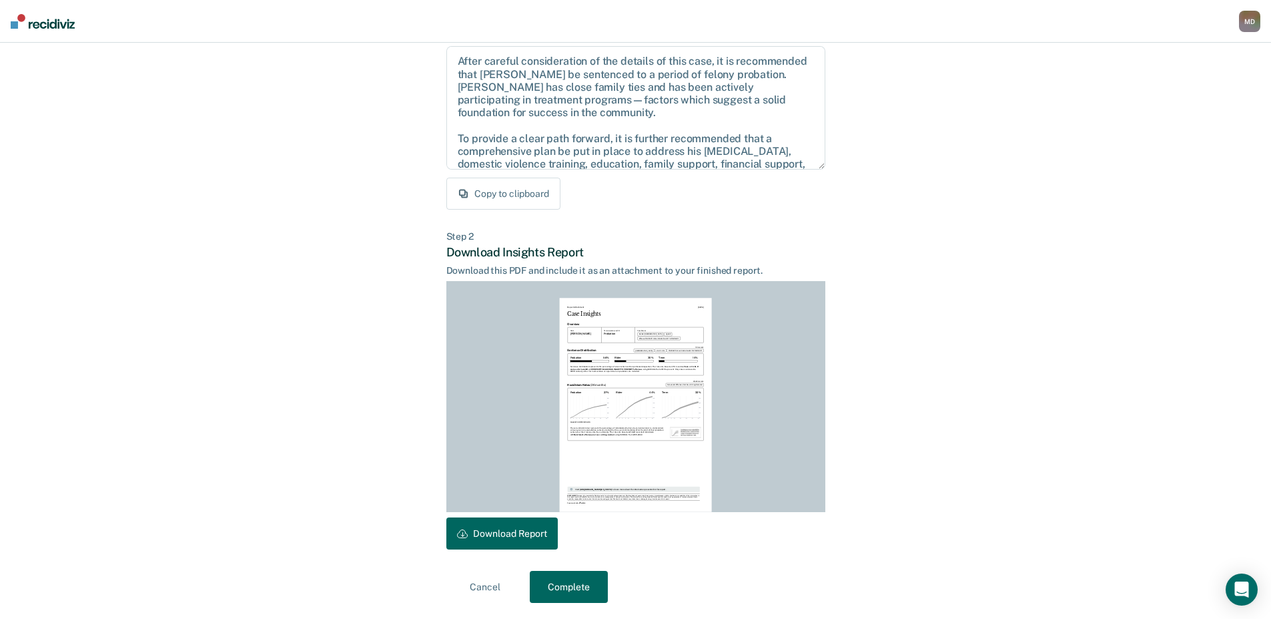
drag, startPoint x: 521, startPoint y: 530, endPoint x: 535, endPoint y: 533, distance: 14.4
click at [520, 529] on button "Download Report" at bounding box center [501, 533] width 111 height 32
click at [574, 593] on button "Complete" at bounding box center [569, 587] width 78 height 32
